Goal: Navigation & Orientation: Find specific page/section

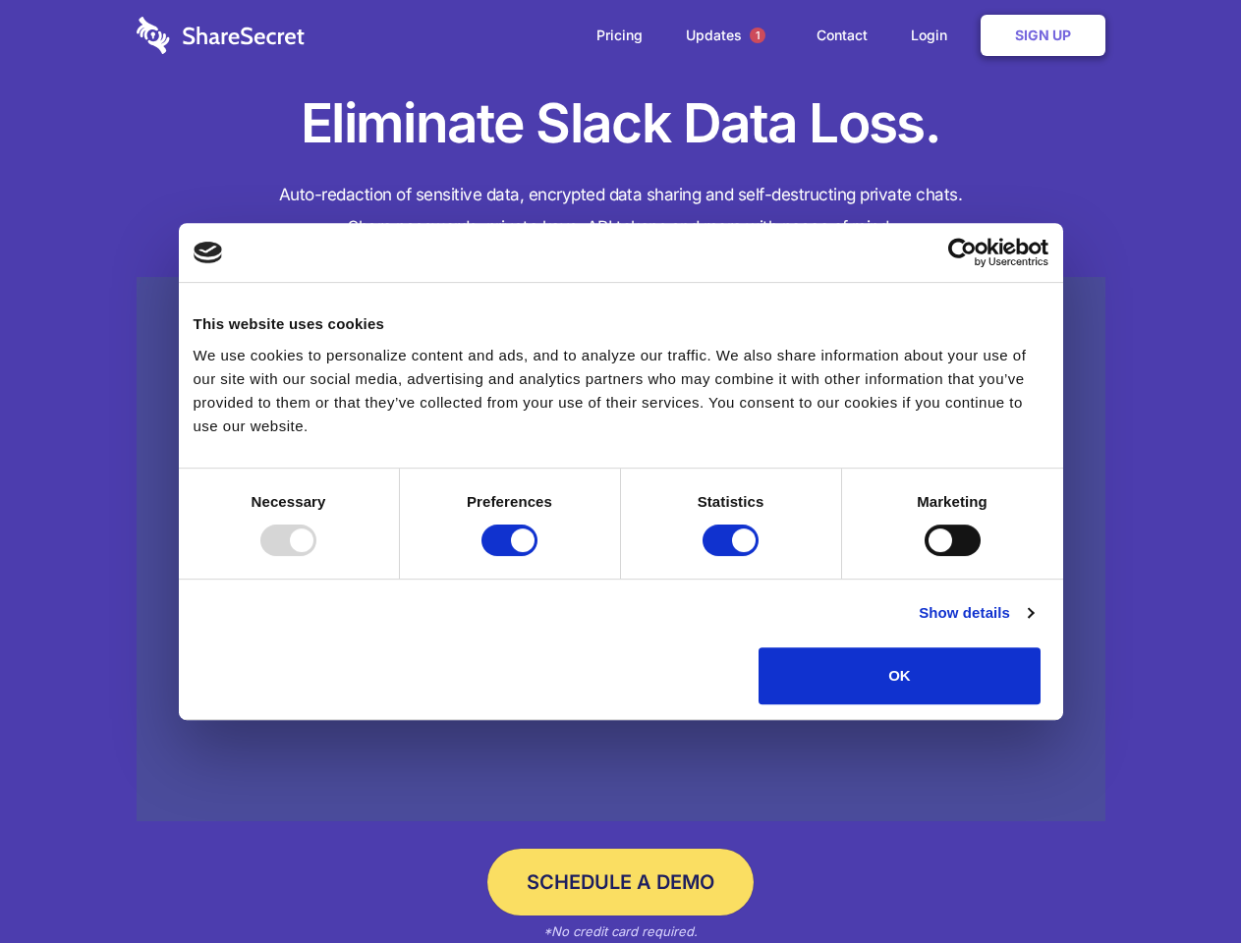
click at [316, 556] on div at bounding box center [288, 540] width 56 height 31
click at [537, 556] on input "Preferences" at bounding box center [509, 540] width 56 height 31
checkbox input "false"
click at [733, 556] on input "Statistics" at bounding box center [730, 540] width 56 height 31
checkbox input "false"
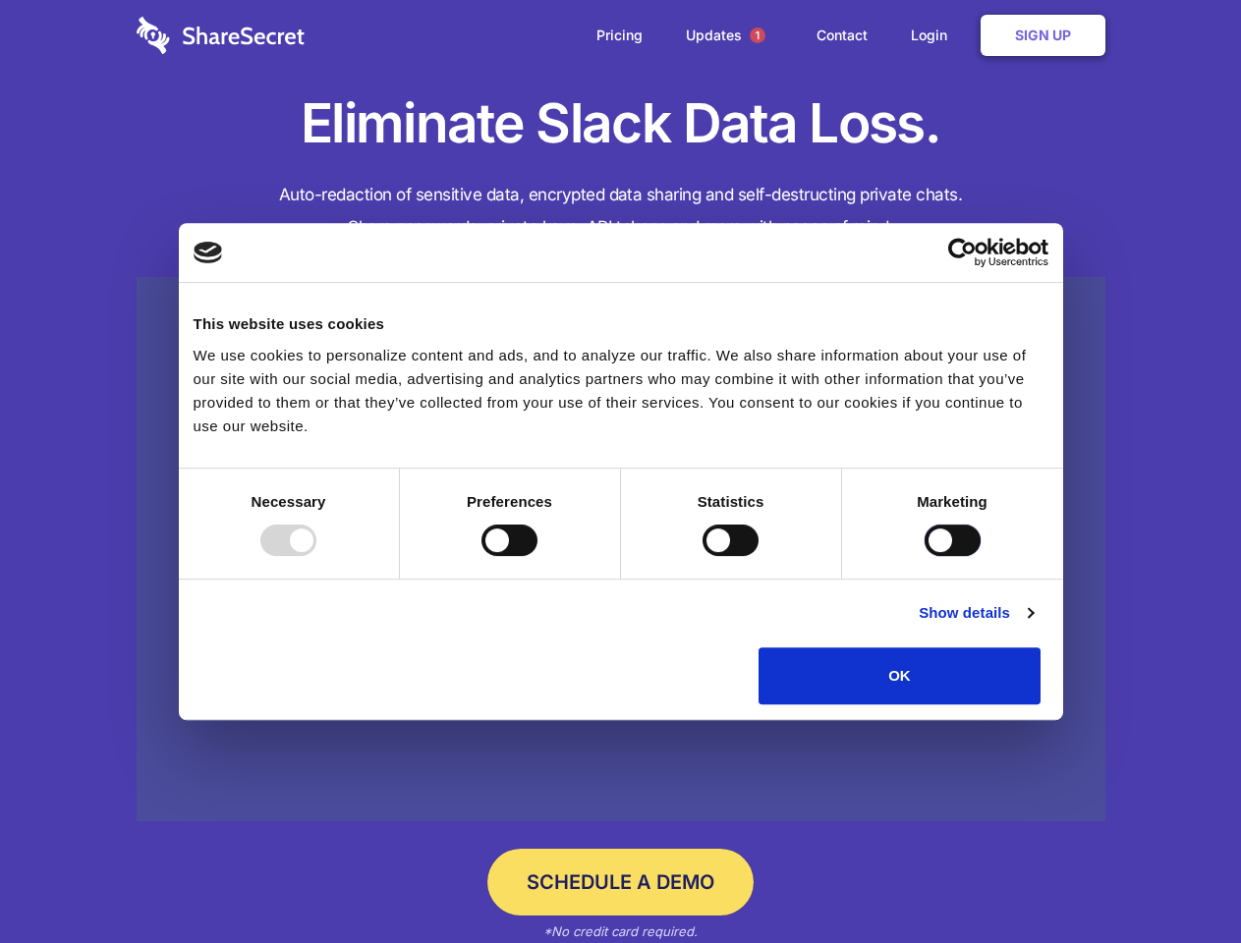
click at [925, 556] on input "Marketing" at bounding box center [953, 540] width 56 height 31
checkbox input "true"
click at [1033, 625] on link "Show details" at bounding box center [976, 613] width 114 height 24
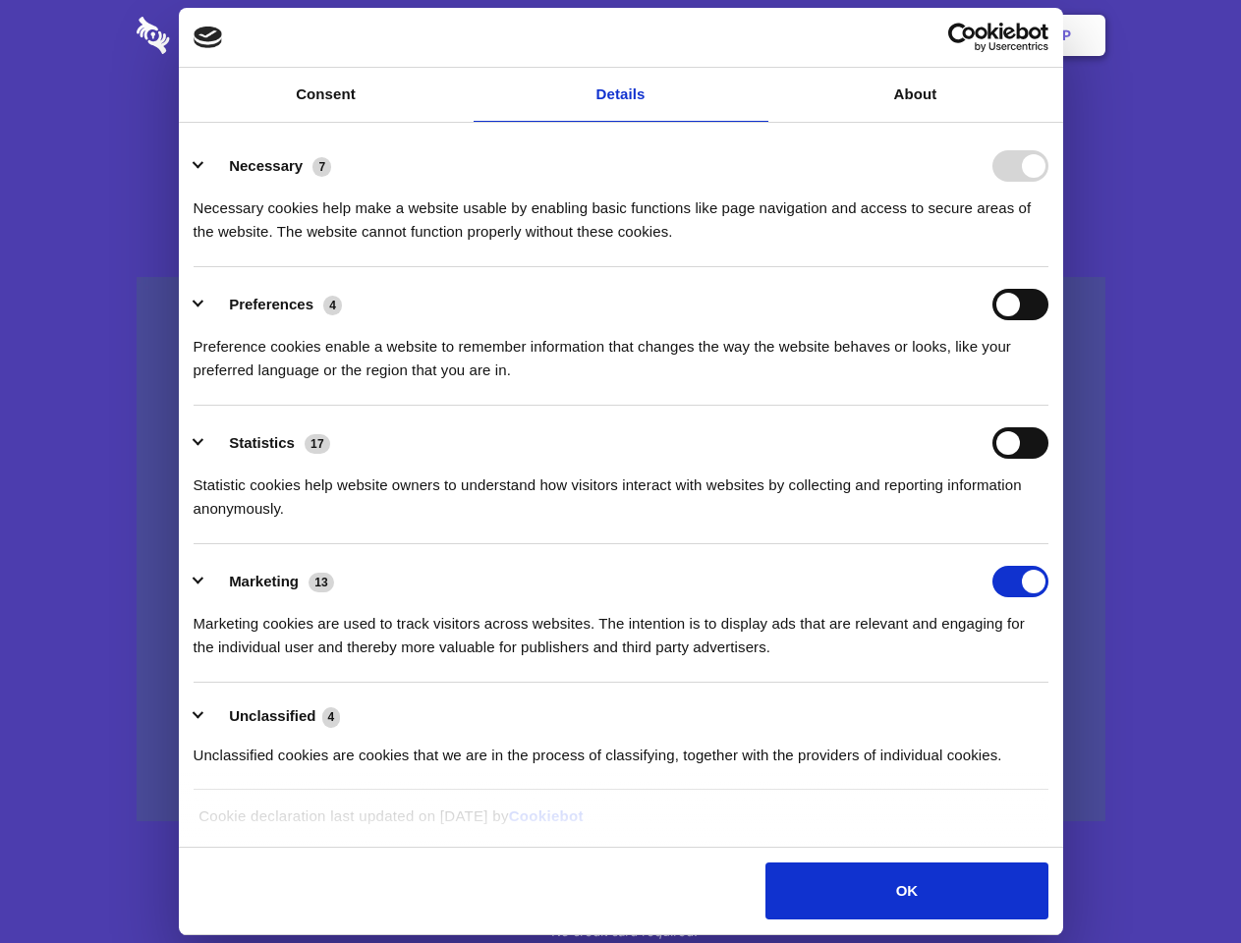
click at [1048, 244] on div "Necessary 7 Necessary cookies help make a website usable by enabling basic func…" at bounding box center [621, 196] width 855 height 93
click at [757, 35] on span "1" at bounding box center [758, 36] width 16 height 16
